Goal: Information Seeking & Learning: Learn about a topic

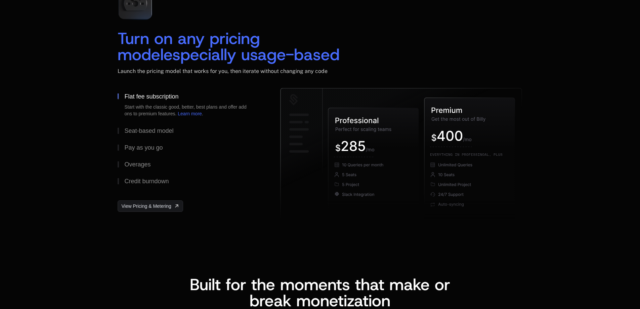
scroll to position [1041, 0]
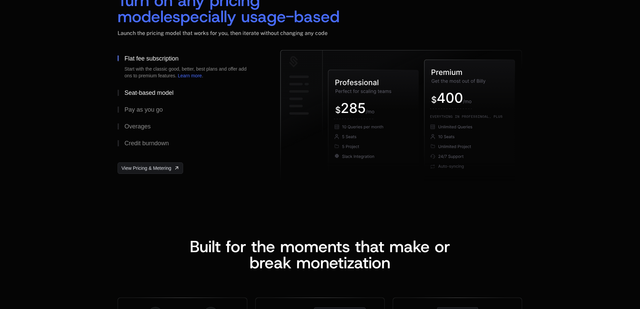
click at [135, 93] on div "Seat-based model" at bounding box center [148, 93] width 49 height 6
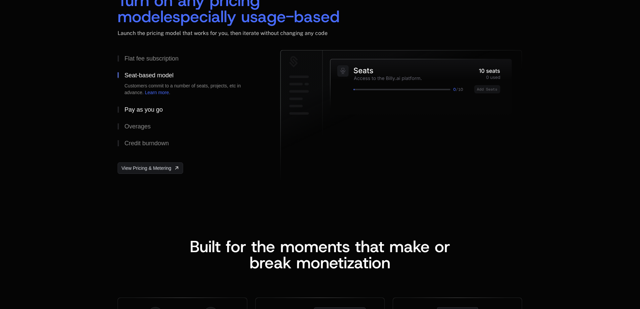
click at [136, 108] on div "Pay as you go" at bounding box center [143, 109] width 38 height 6
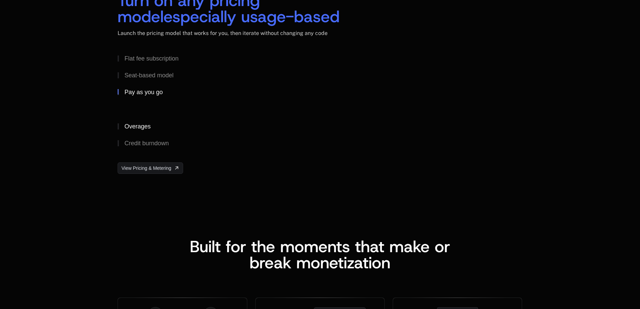
click at [137, 129] on div "Overages" at bounding box center [137, 126] width 26 height 6
click at [147, 141] on div "Credit burndown" at bounding box center [146, 143] width 44 height 6
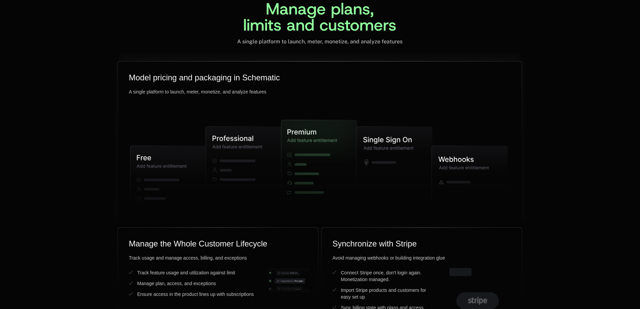
scroll to position [1679, 0]
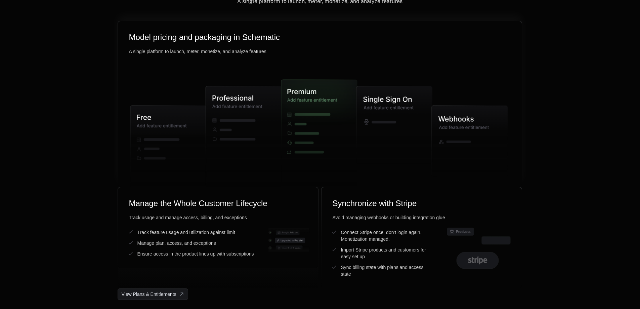
click at [394, 116] on icon at bounding box center [394, 125] width 76 height 78
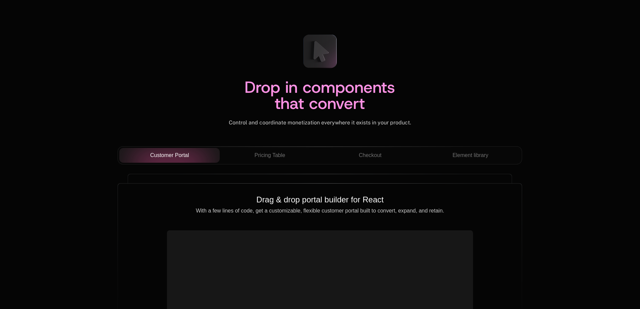
scroll to position [2284, 0]
click at [280, 152] on span "Pricing Table" at bounding box center [270, 155] width 31 height 8
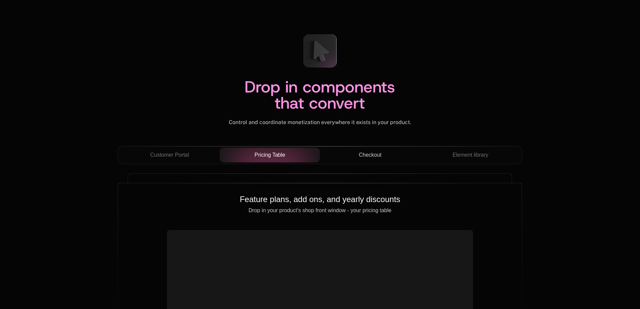
click at [369, 152] on span "Checkout" at bounding box center [370, 155] width 23 height 8
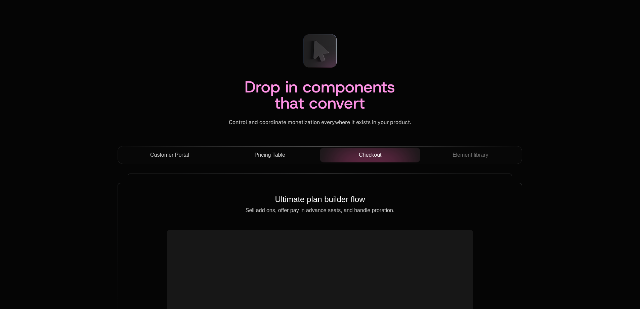
click at [202, 152] on div "Customer Portal" at bounding box center [170, 155] width 90 height 8
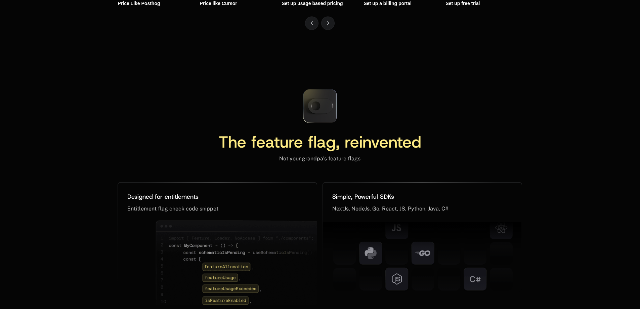
scroll to position [3056, 0]
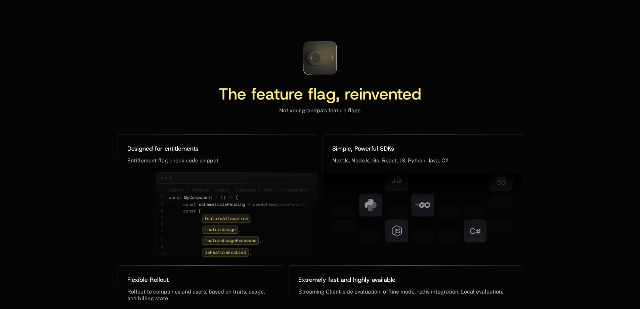
click at [321, 58] on icon at bounding box center [320, 57] width 25 height 15
click at [312, 58] on icon at bounding box center [320, 58] width 45 height 45
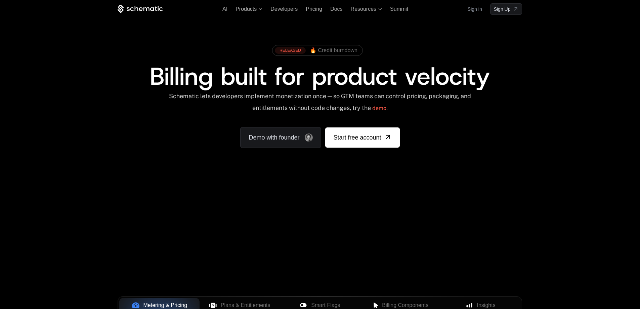
scroll to position [0, 0]
